Goal: Check status: Check status

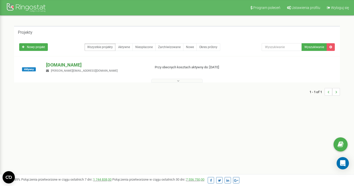
click at [54, 64] on p "[DOMAIN_NAME]" at bounding box center [96, 65] width 100 height 7
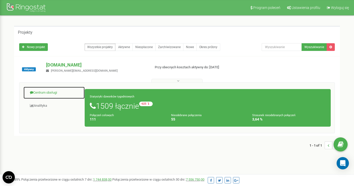
click at [45, 91] on link "Centrum obsługi" at bounding box center [54, 93] width 62 height 13
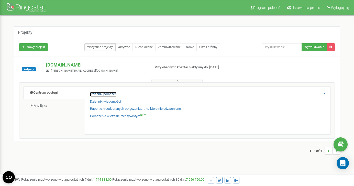
click at [103, 93] on link "Dziennik połączeń" at bounding box center [103, 94] width 27 height 5
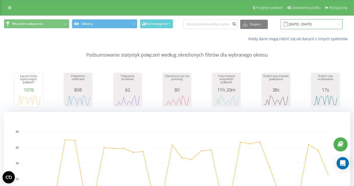
click at [311, 25] on input "[DATE] - [DATE]" at bounding box center [312, 24] width 62 height 10
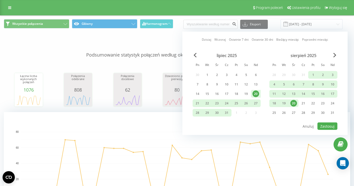
click at [294, 103] on div "20" at bounding box center [294, 103] width 7 height 7
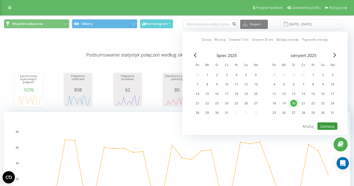
click at [332, 124] on button "Zastosuj" at bounding box center [328, 126] width 20 height 7
type input "20.08.2025 - 20.08.2025"
